Goal: Navigation & Orientation: Find specific page/section

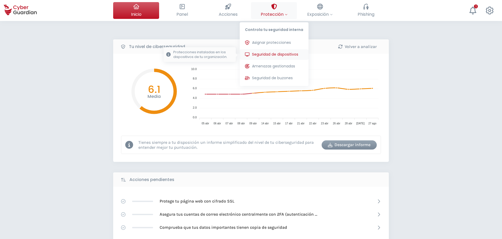
click at [276, 51] on button "Seguridad de dispositivos Protecciones instaladas en los dispositivos de tu org…" at bounding box center [274, 54] width 69 height 10
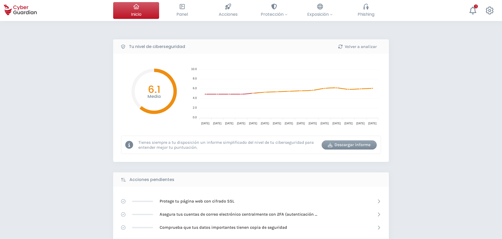
drag, startPoint x: 34, startPoint y: 118, endPoint x: 116, endPoint y: 35, distance: 116.5
click at [37, 113] on div "Tu nivel de ciberseguridad Volver a analizar Media 6.1 10.0 10.0 8.0 8.0 6.0 6.…" at bounding box center [251, 233] width 502 height 425
